Goal: Information Seeking & Learning: Find contact information

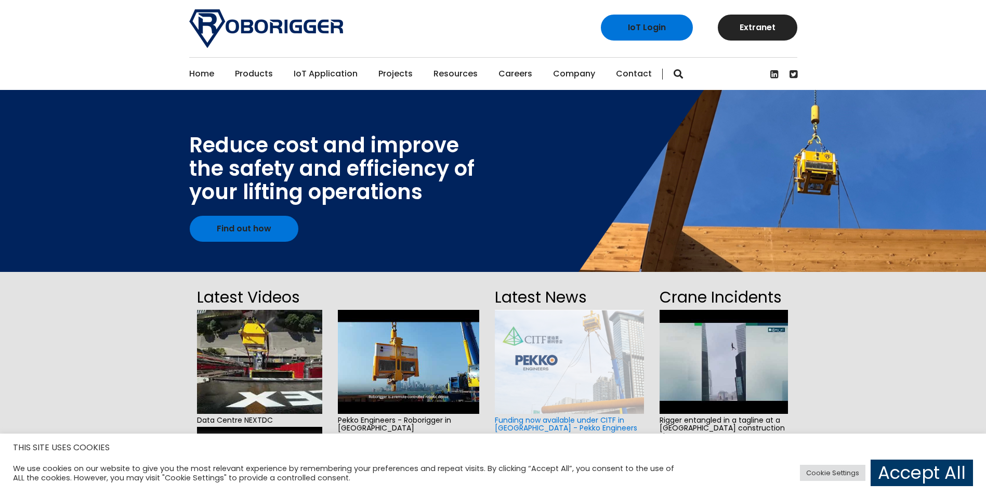
click at [634, 72] on link "Contact" at bounding box center [634, 74] width 36 height 32
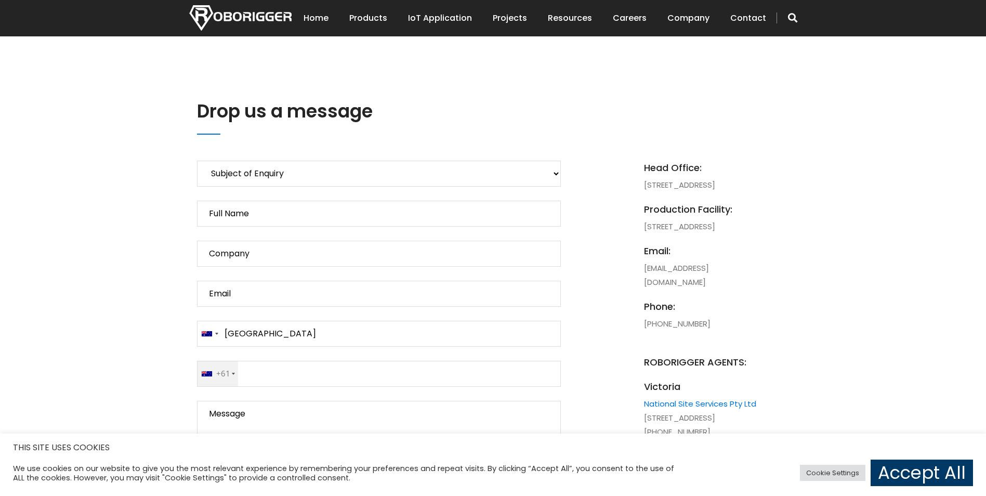
scroll to position [416, 0]
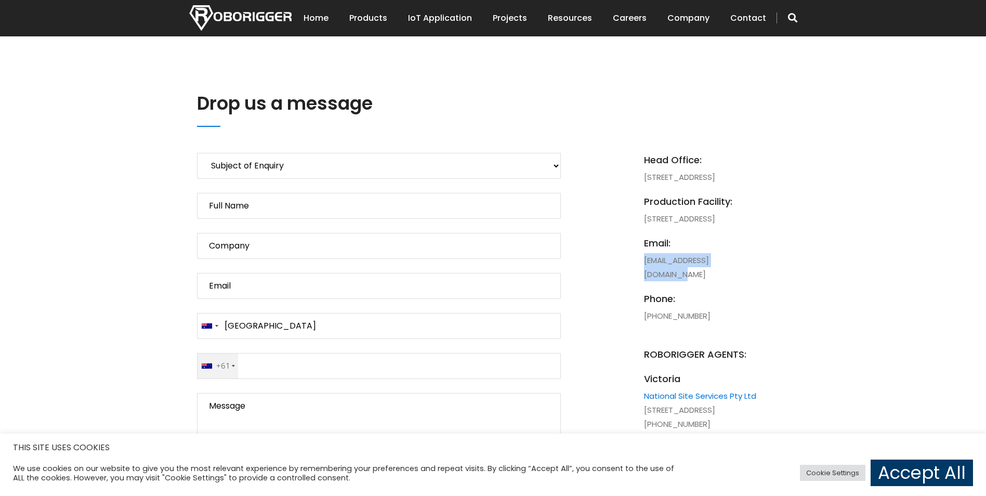
drag, startPoint x: 752, startPoint y: 301, endPoint x: 643, endPoint y: 302, distance: 109.2
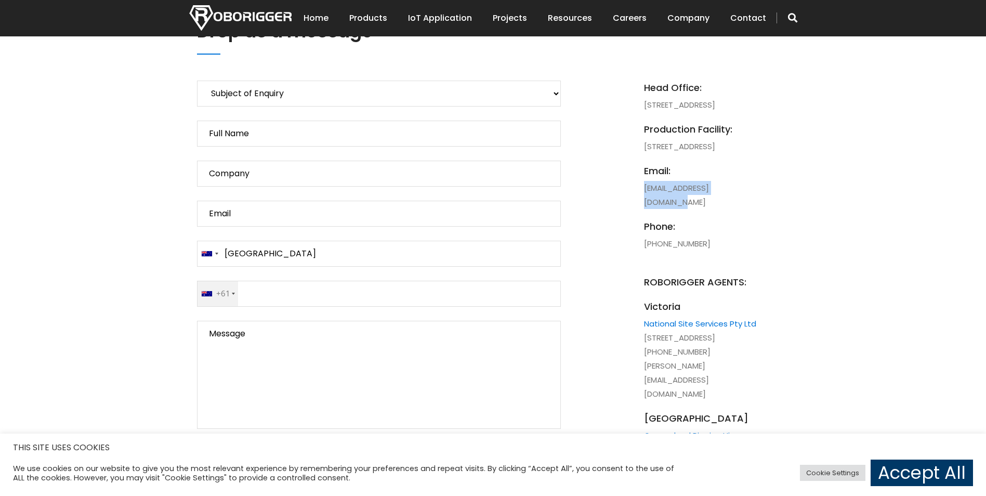
scroll to position [520, 0]
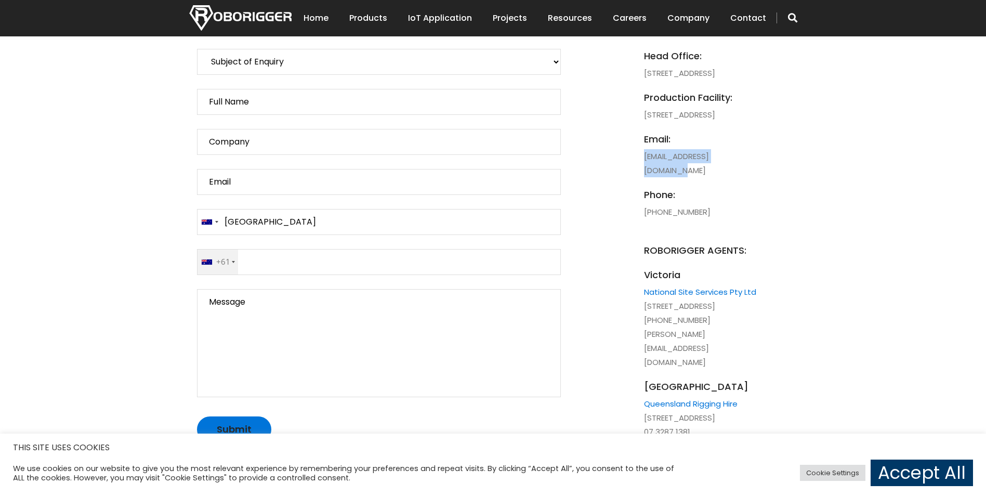
copy li "[EMAIL_ADDRESS][DOMAIN_NAME]"
